Goal: Task Accomplishment & Management: Use online tool/utility

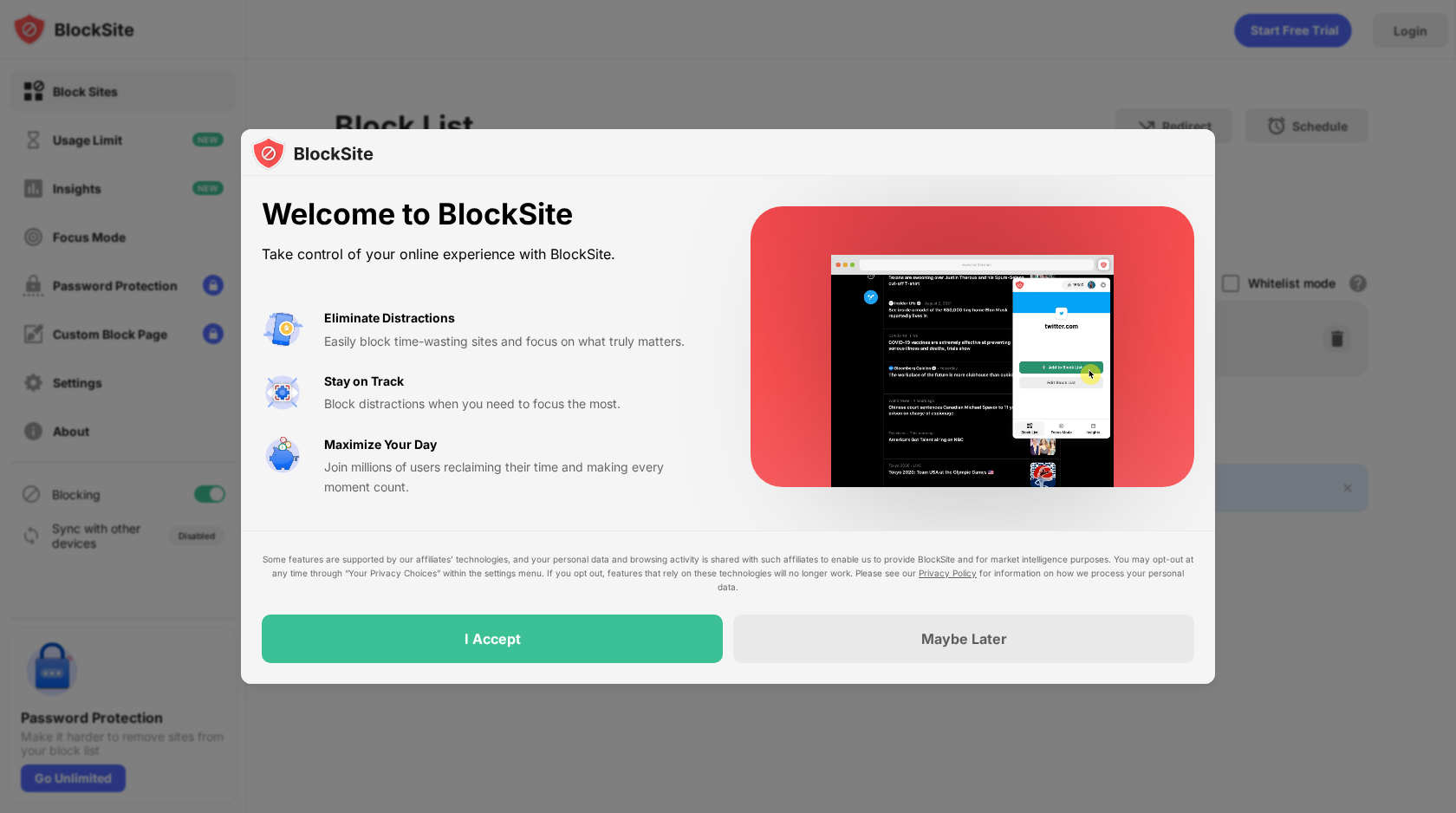
click at [839, 107] on div at bounding box center [728, 406] width 1456 height 813
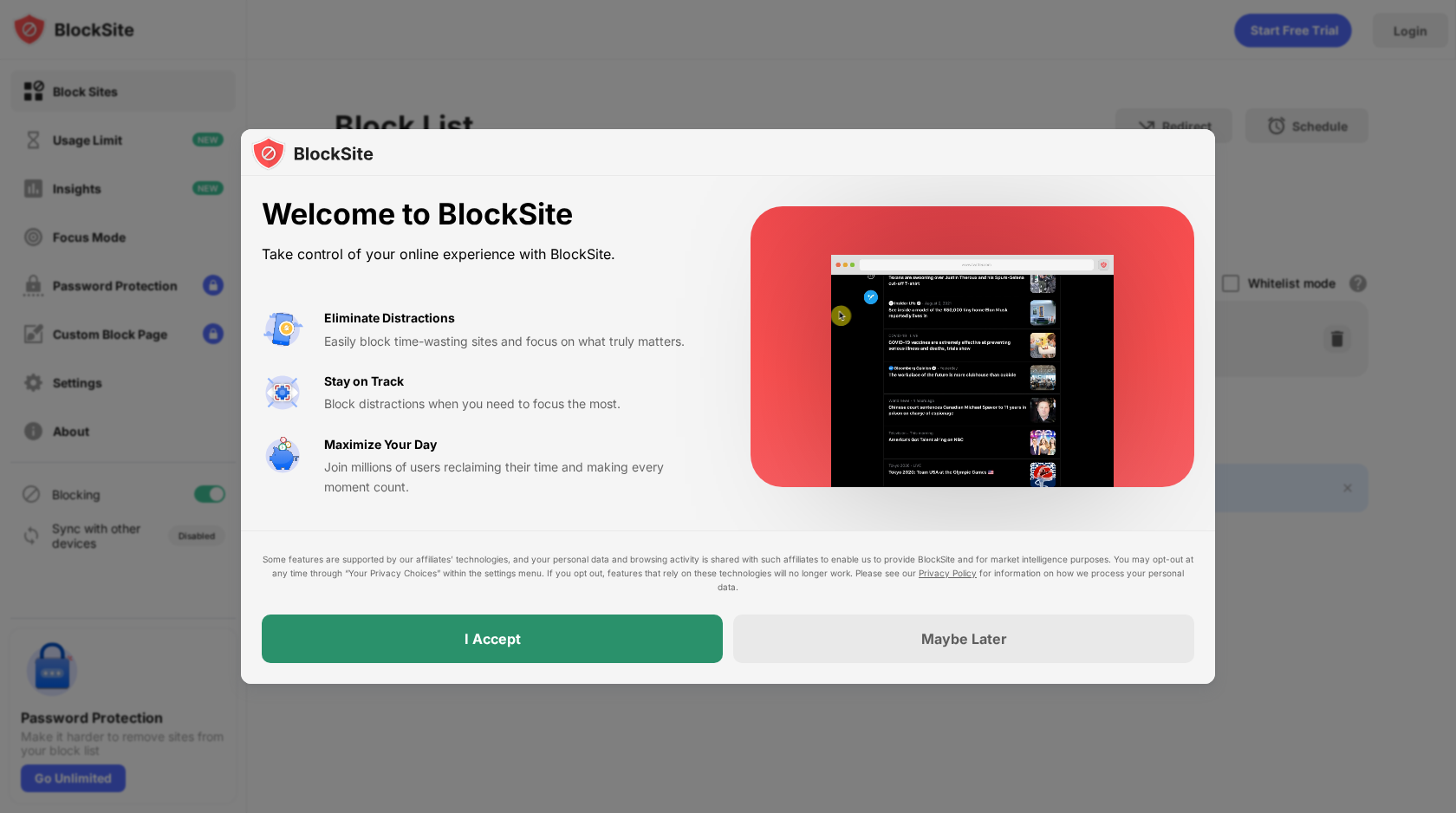
click at [640, 629] on div "I Accept" at bounding box center [492, 638] width 461 height 48
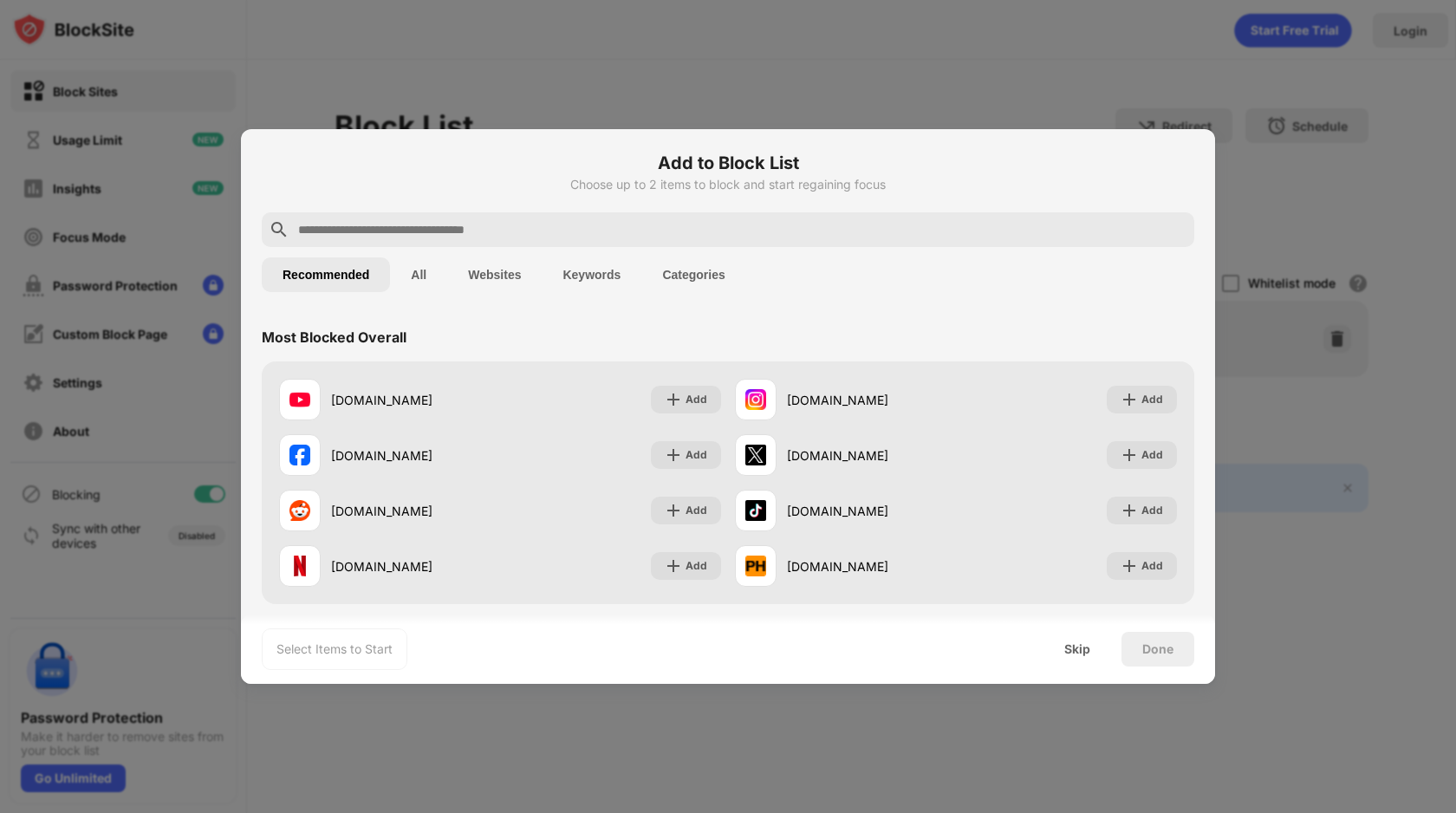
click at [472, 222] on input "text" at bounding box center [743, 230] width 891 height 21
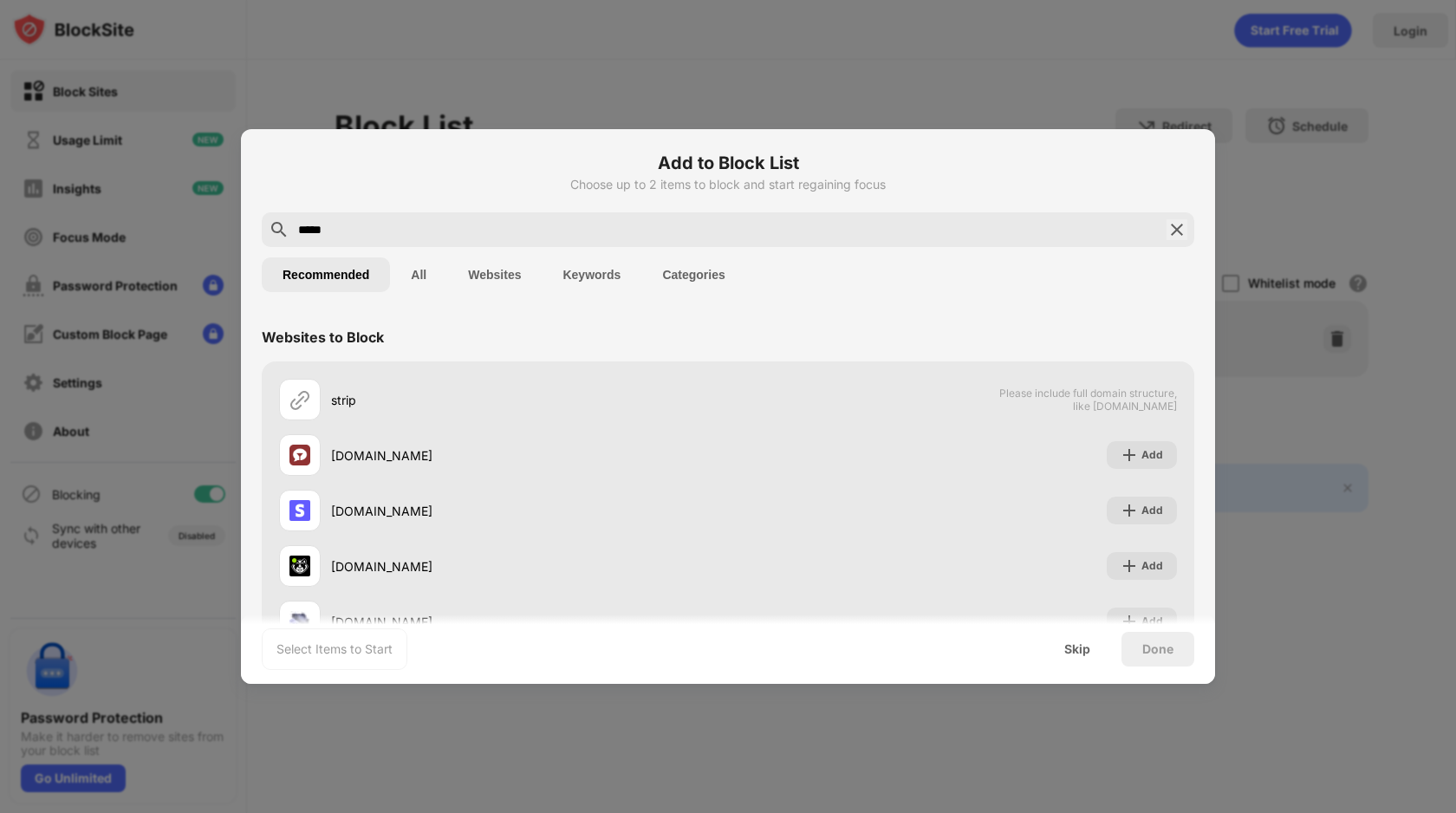
type input "*****"
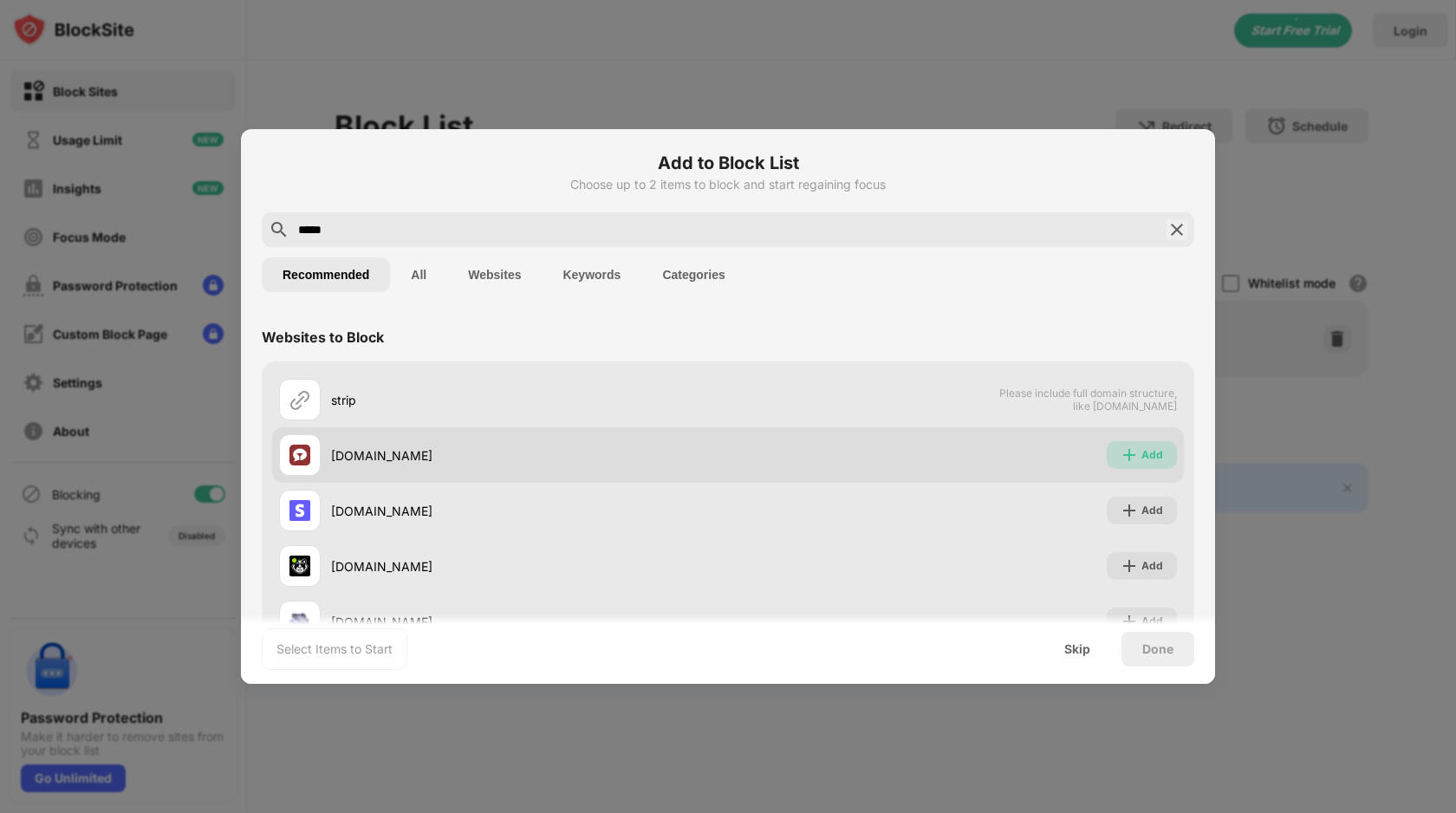
click at [1125, 449] on img at bounding box center [1129, 455] width 17 height 17
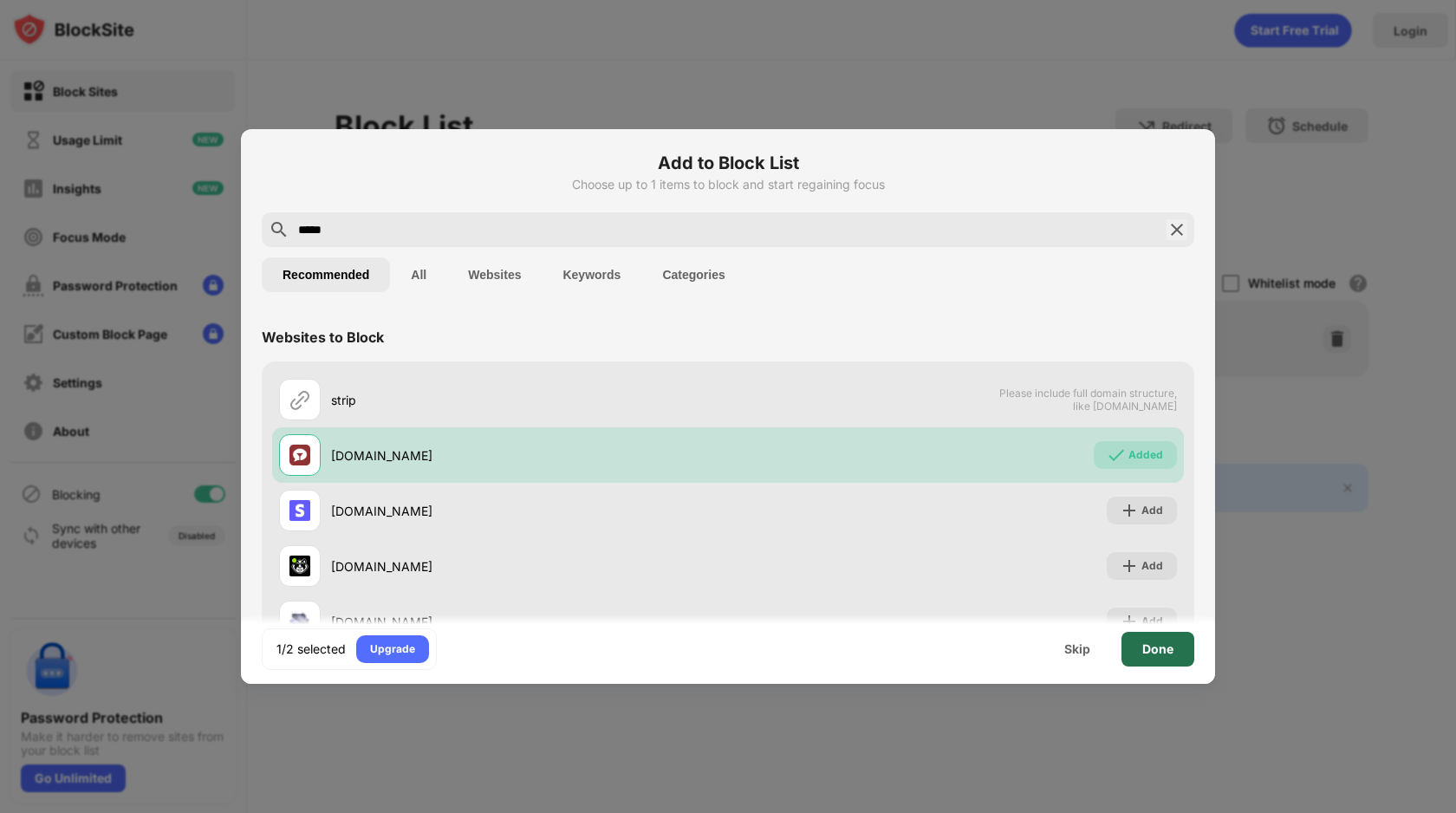
click at [1167, 646] on div "Done" at bounding box center [1157, 649] width 31 height 14
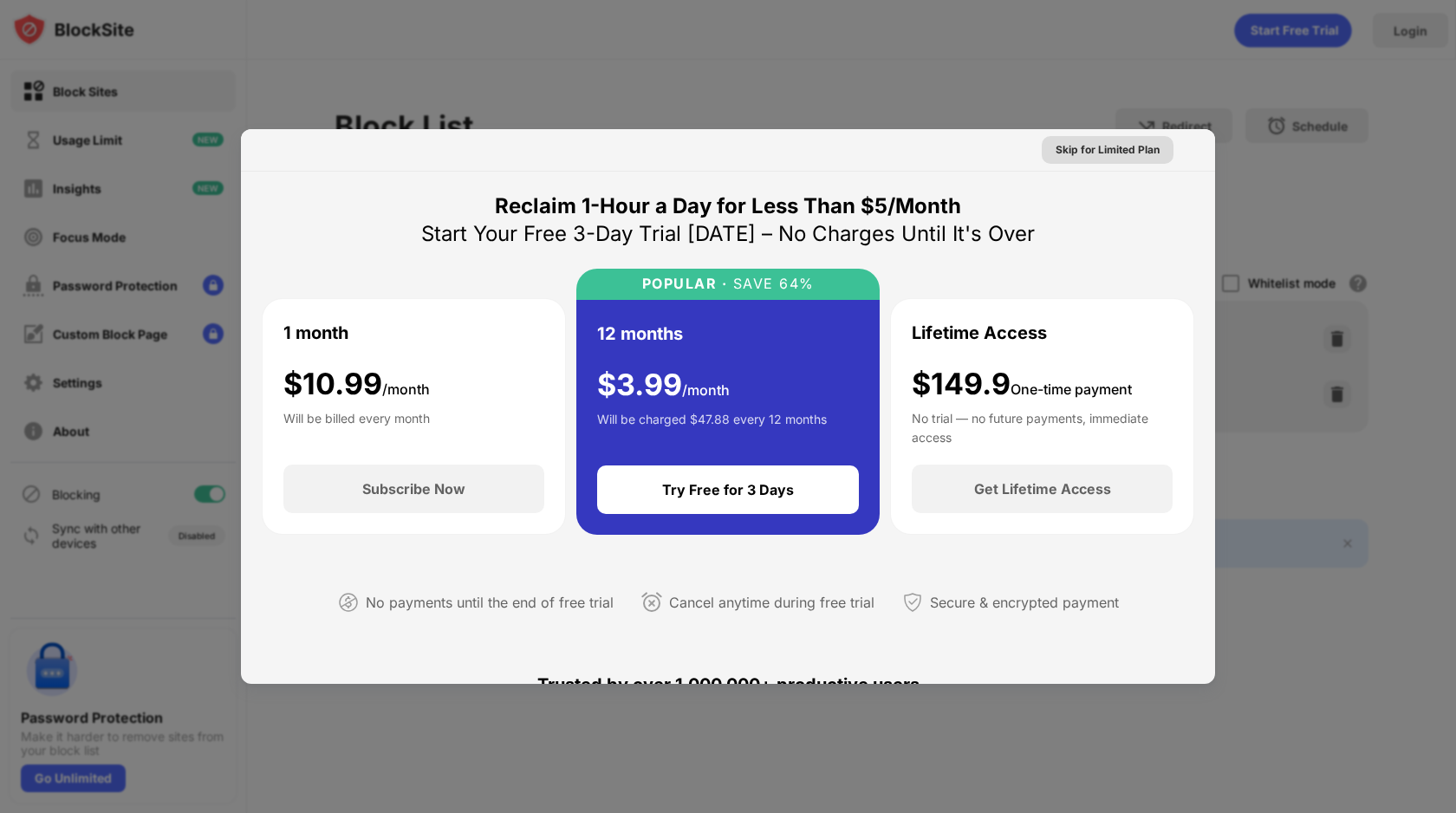
click at [1119, 147] on div "Skip for Limited Plan" at bounding box center [1107, 150] width 104 height 17
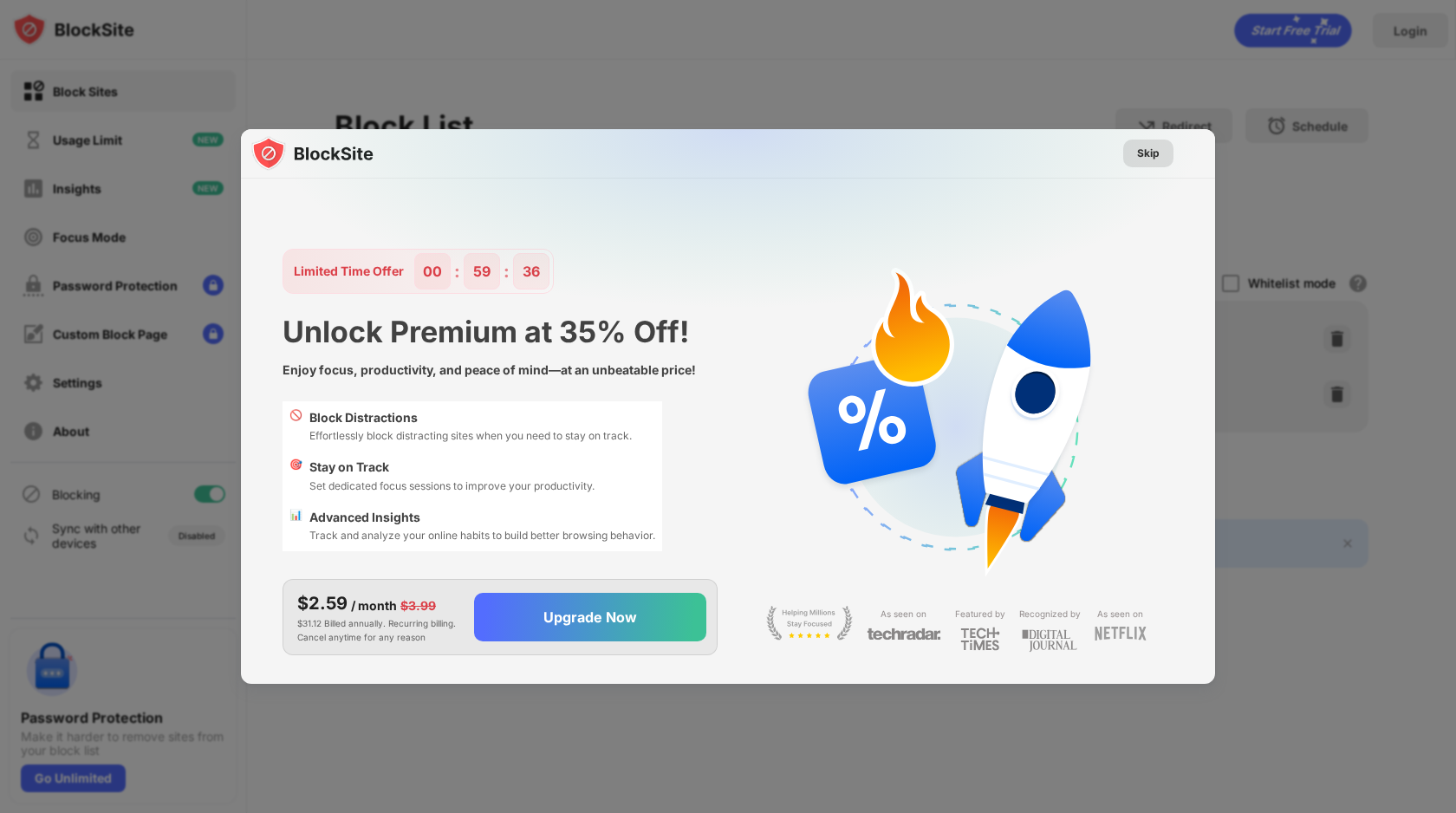
click at [1152, 149] on div "Skip" at bounding box center [1148, 152] width 23 height 17
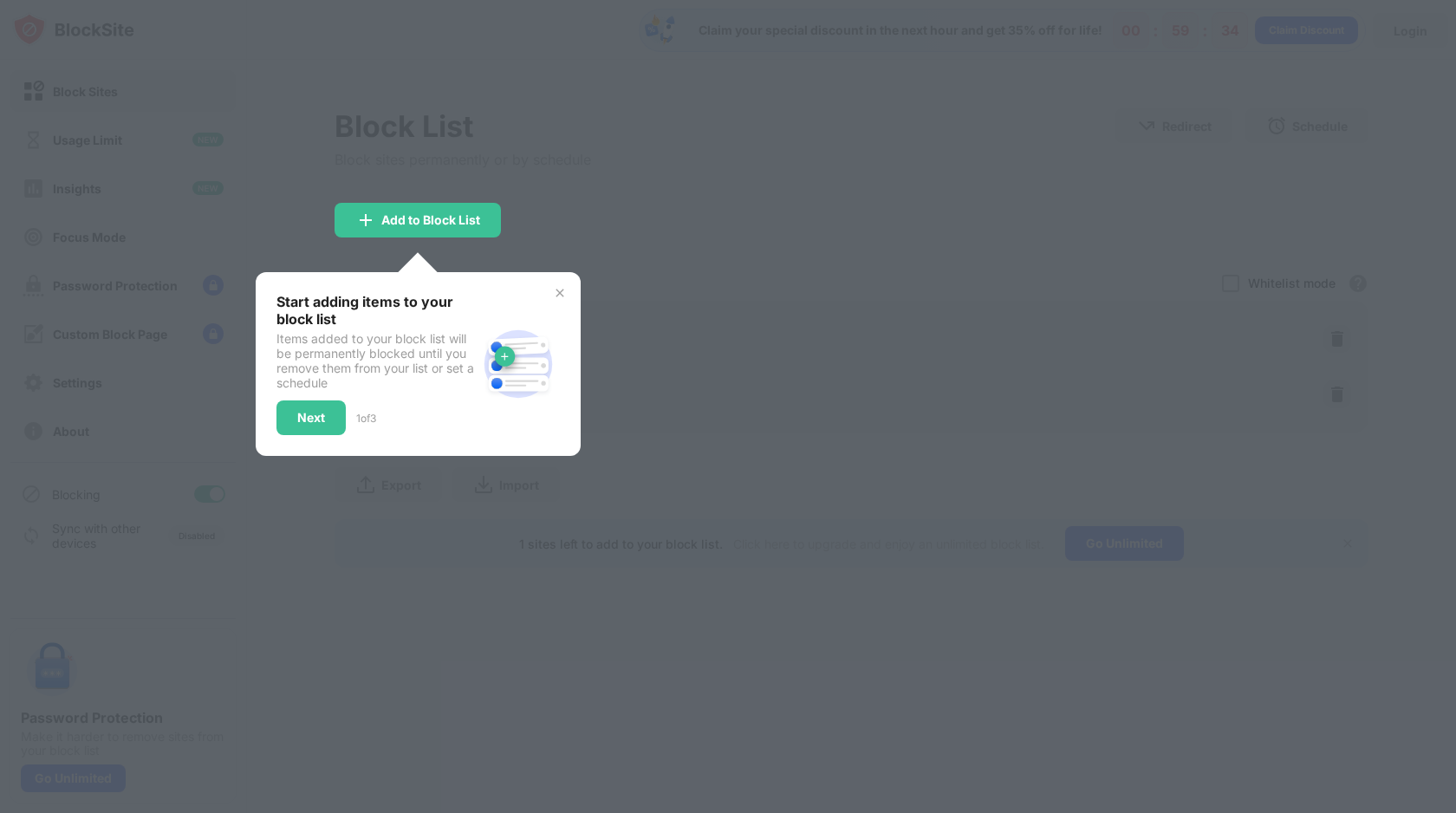
click at [556, 296] on img at bounding box center [559, 292] width 14 height 14
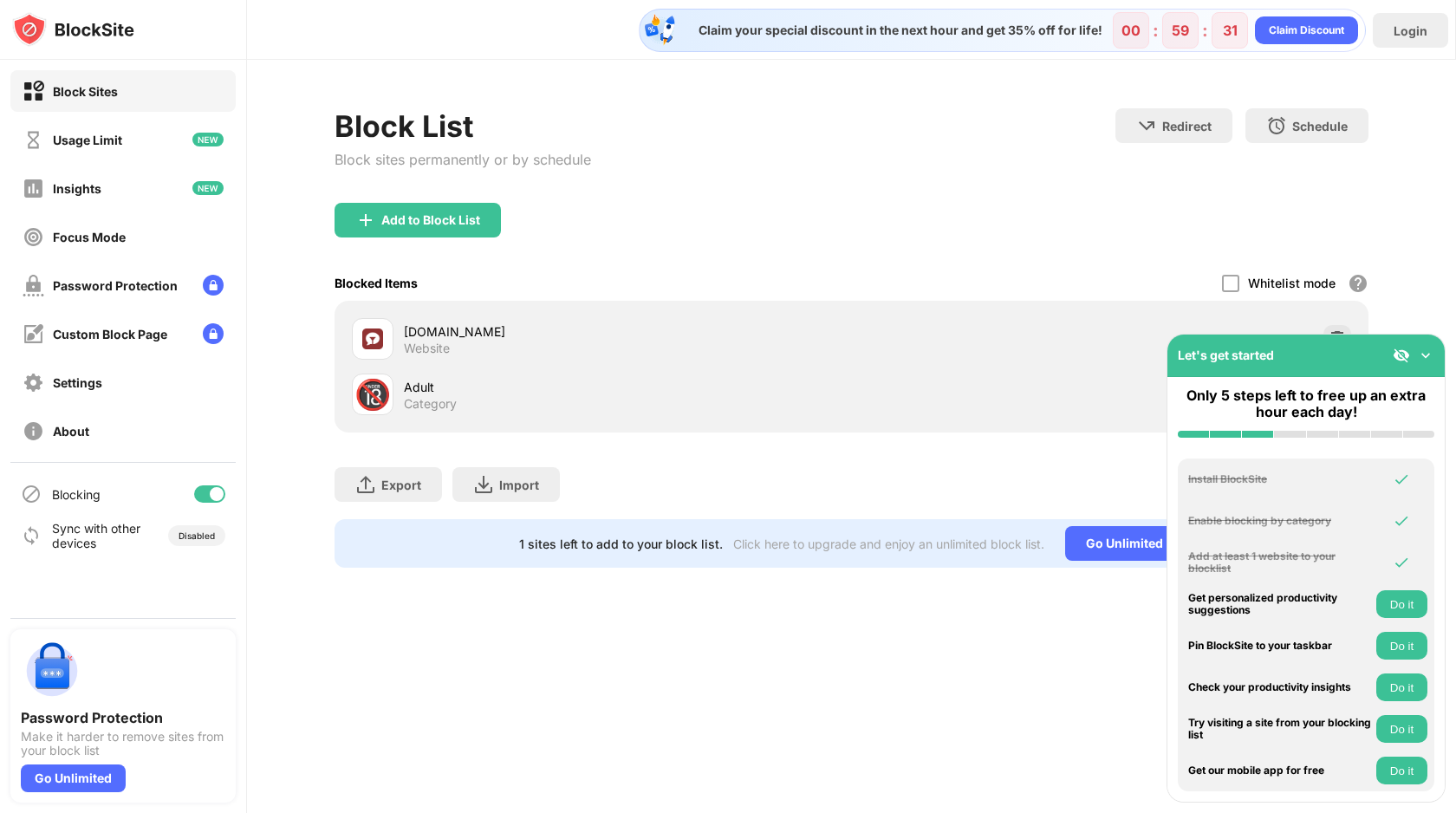
click at [1389, 266] on div "Block List Block sites permanently or by schedule Redirect Choose a site to be …" at bounding box center [851, 338] width 1209 height 556
click at [1422, 353] on img at bounding box center [1425, 355] width 17 height 17
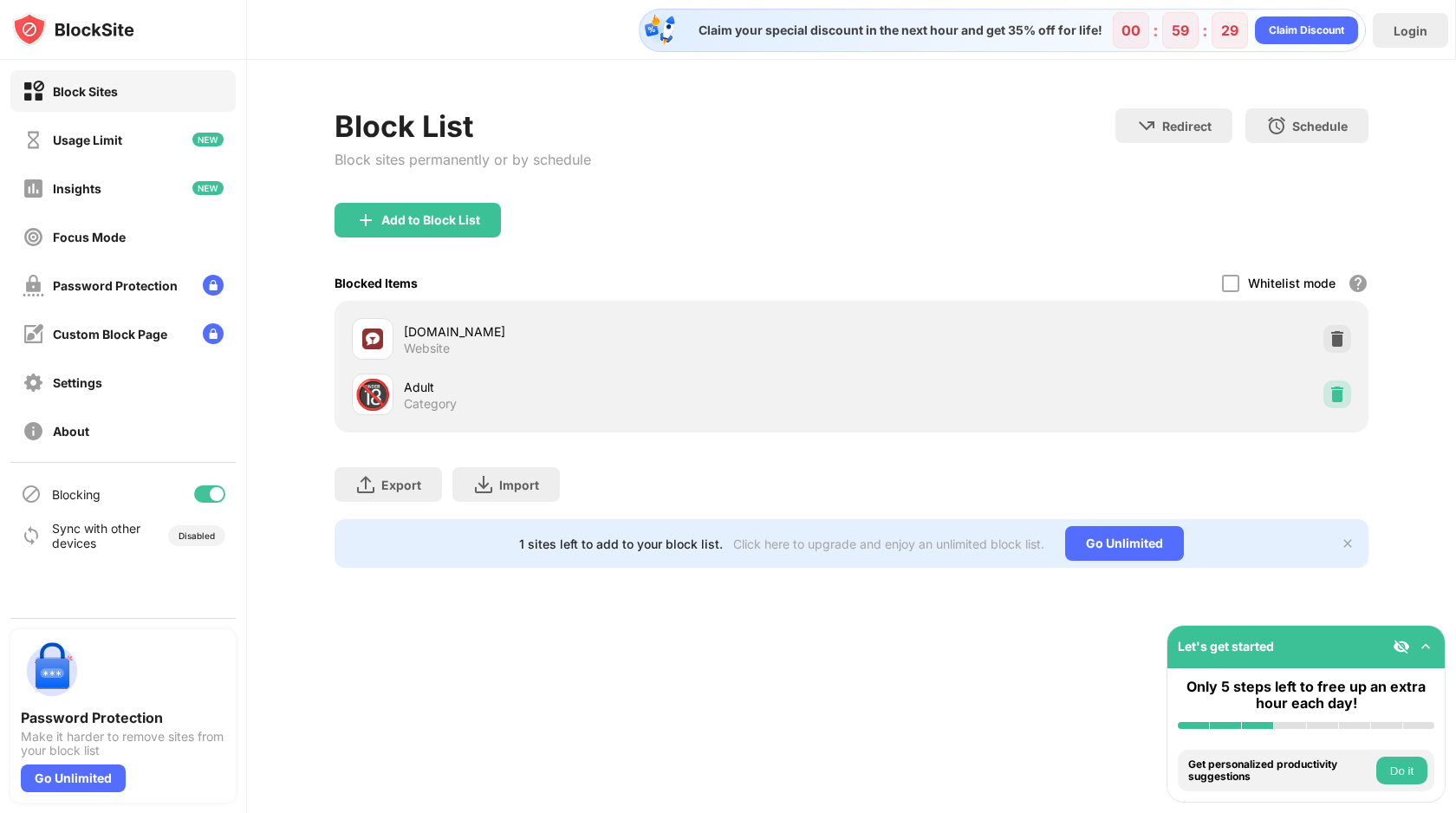
click at [1339, 390] on img at bounding box center [1337, 394] width 17 height 17
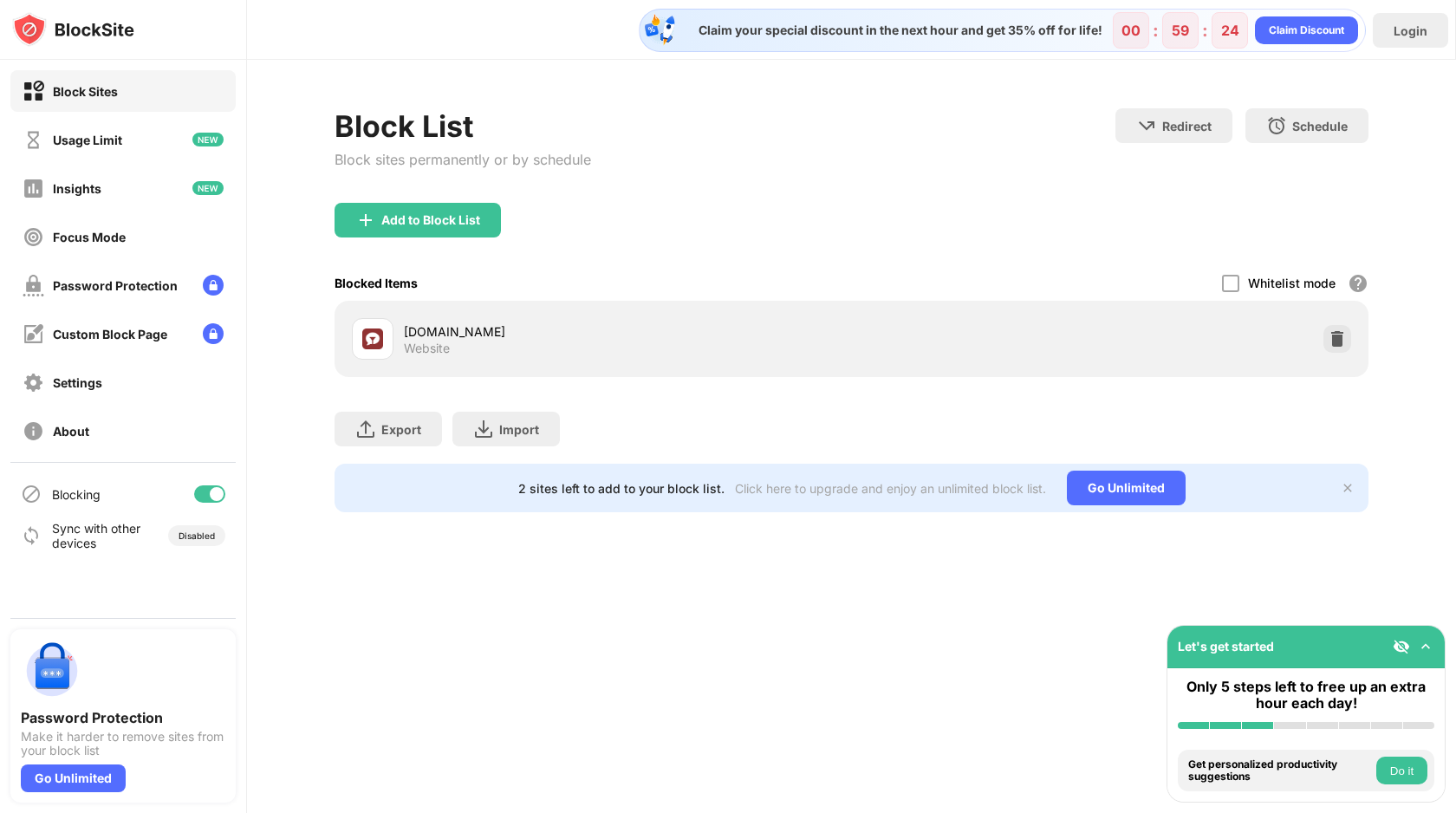
click at [586, 260] on div "Add to Block List" at bounding box center [851, 233] width 1034 height 63
